Goal: Check status: Check status

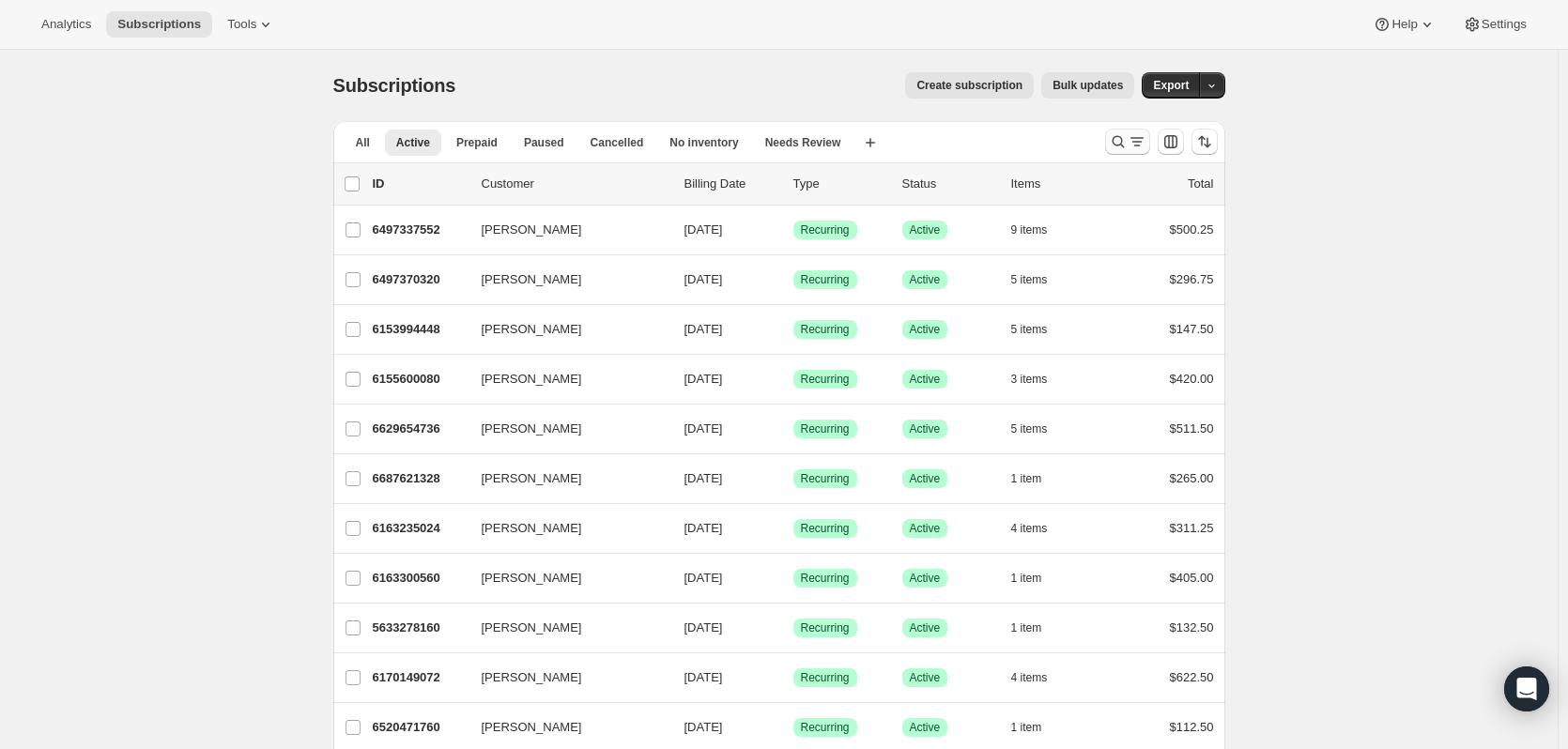
click at [1132, 140] on icon "Search and filter results" at bounding box center [1138, 142] width 19 height 19
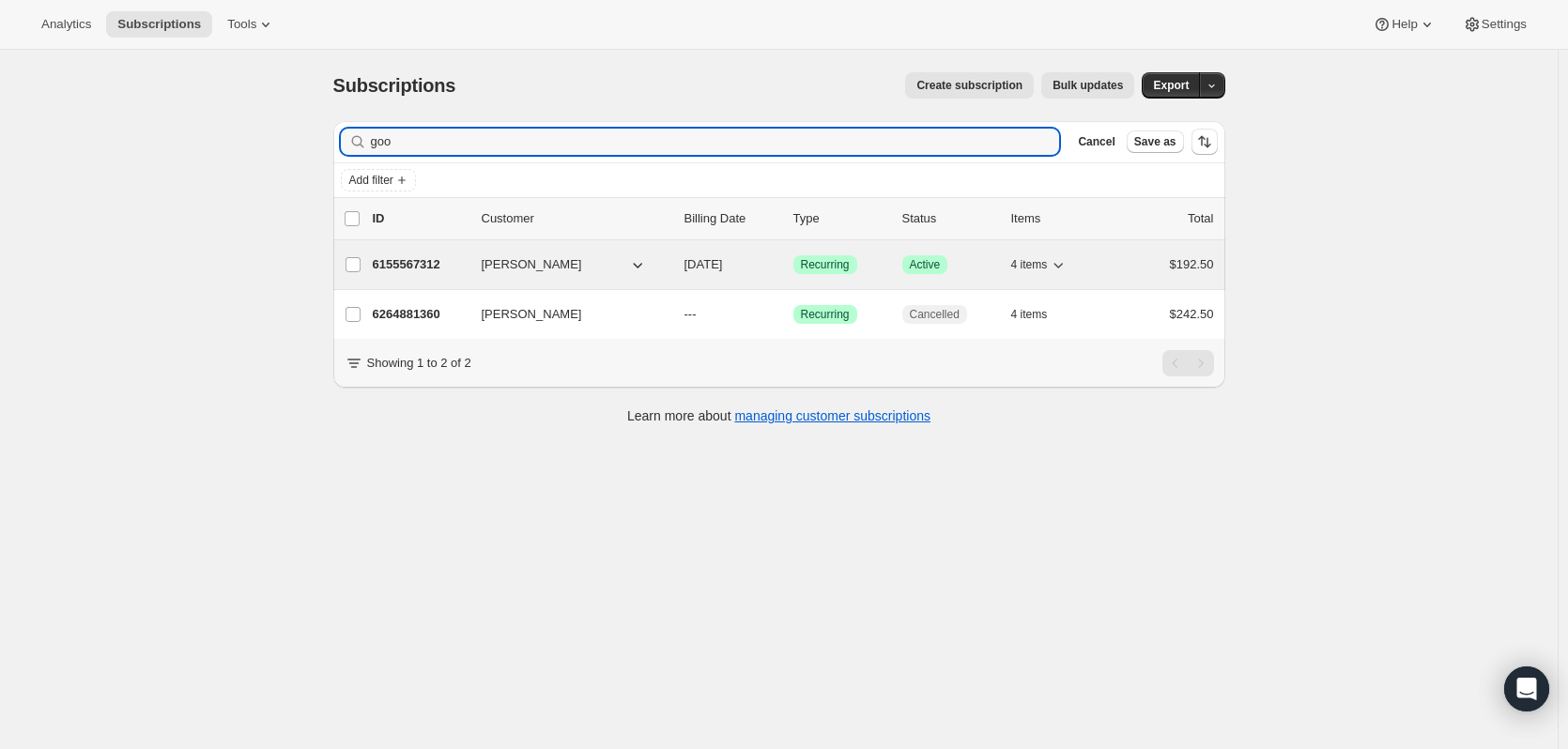
type input "goo"
click at [408, 264] on p "6155567312" at bounding box center [420, 264] width 94 height 19
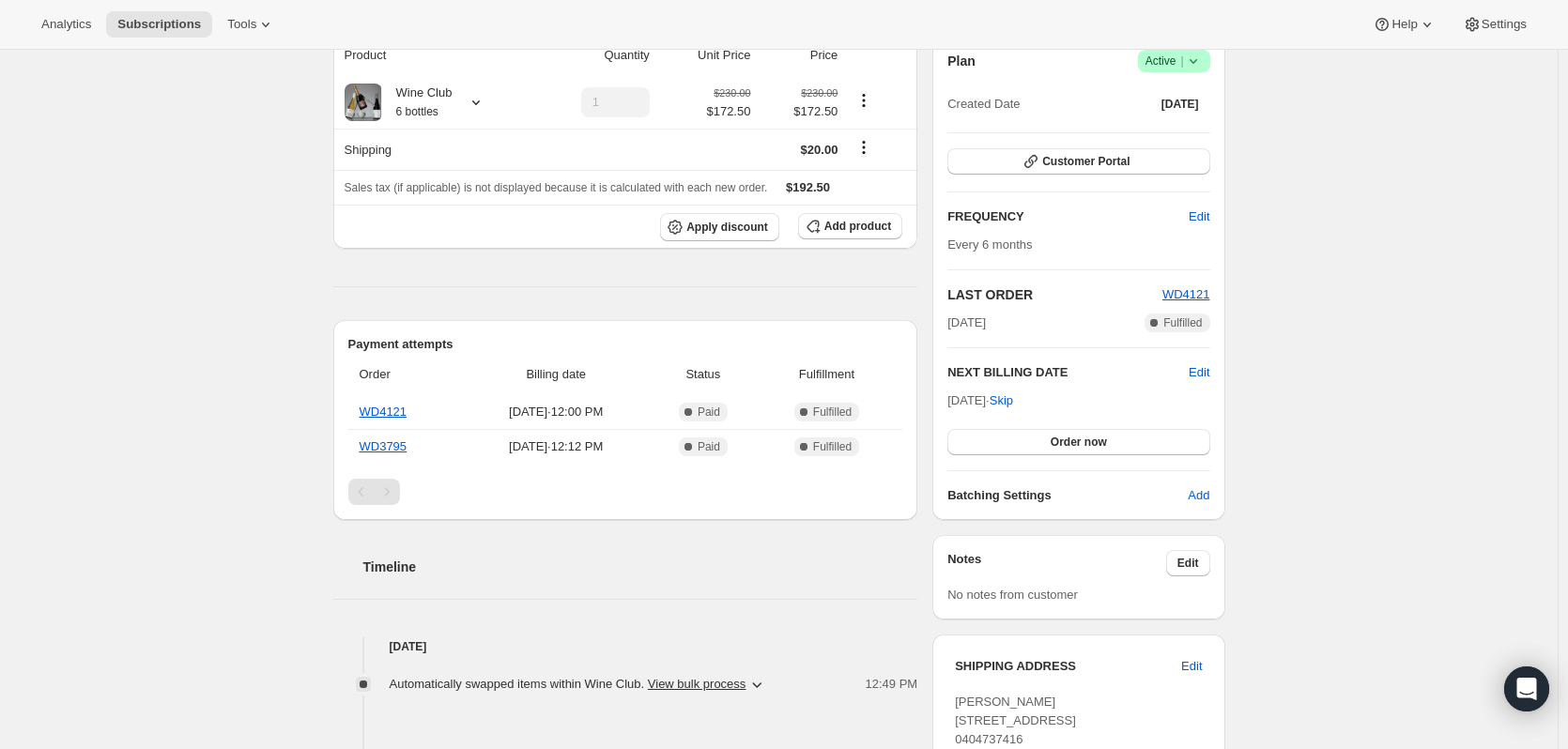
scroll to position [94, 0]
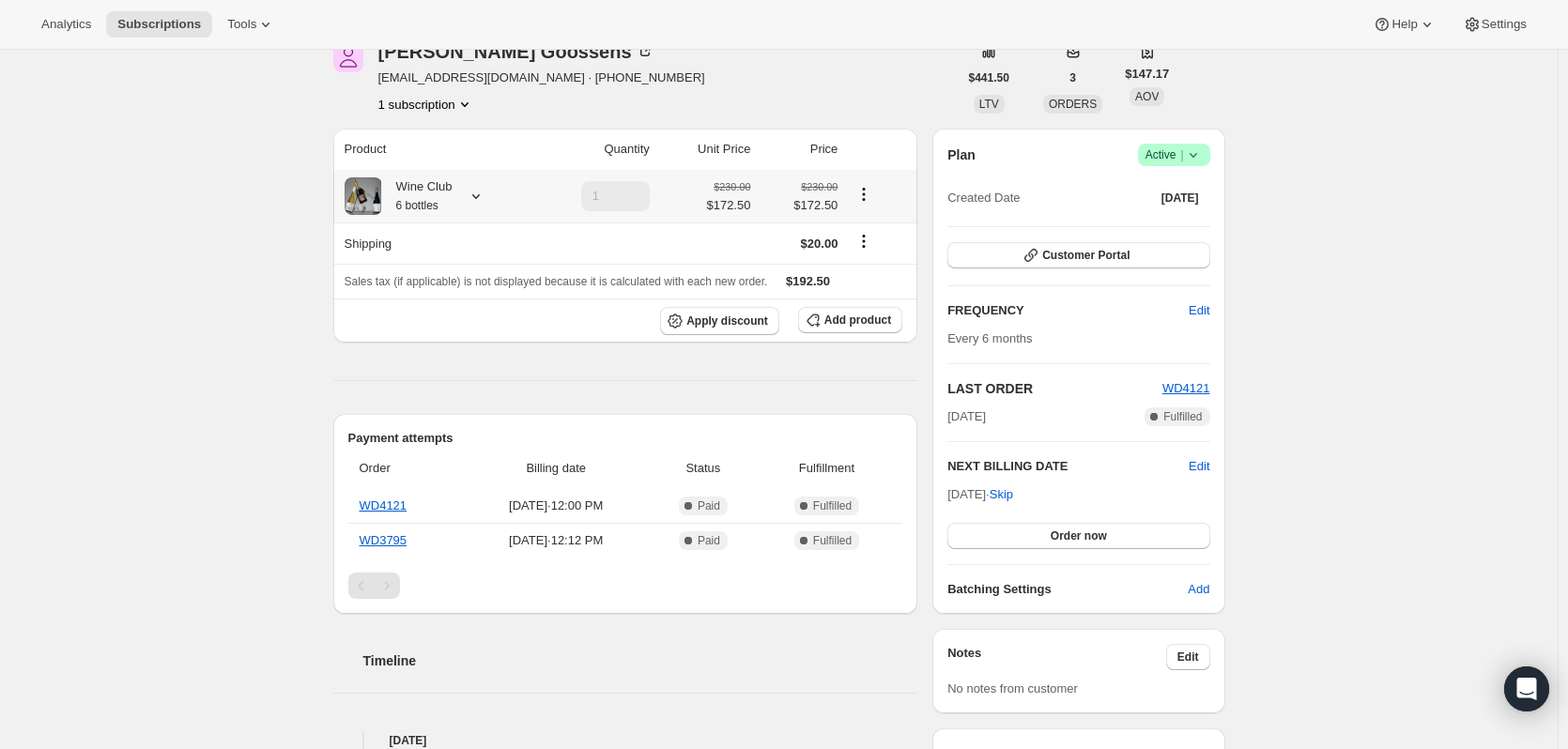
click at [476, 199] on icon at bounding box center [476, 196] width 19 height 19
